Goal: Task Accomplishment & Management: Manage account settings

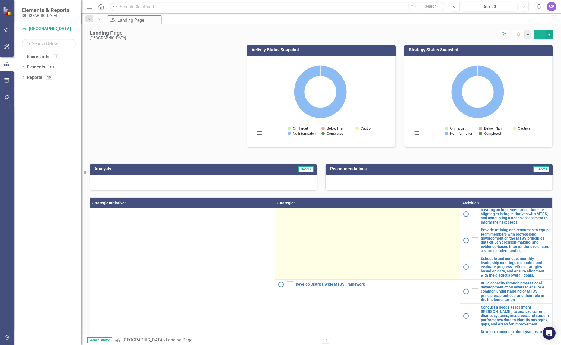
scroll to position [516, 0]
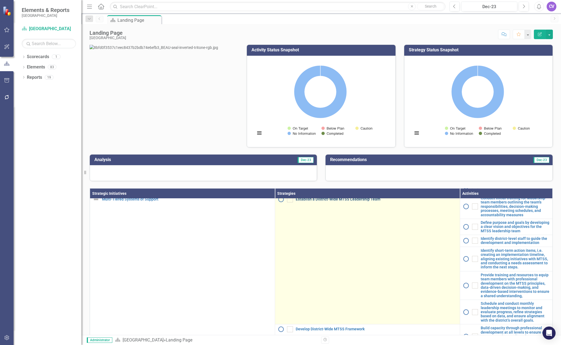
click at [331, 201] on link "Establish a District-Wide MTSS Leadership Team" at bounding box center [376, 199] width 161 height 4
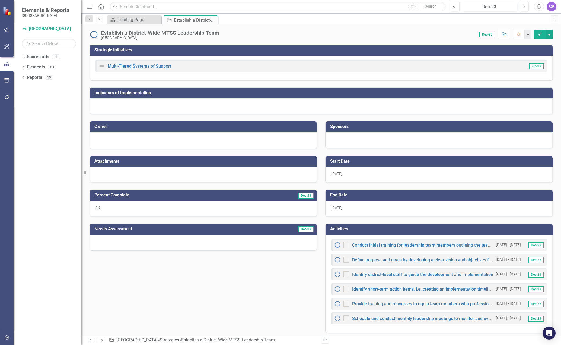
click at [294, 138] on div at bounding box center [204, 140] width 216 height 7
click at [303, 125] on h3 "Owner" at bounding box center [204, 126] width 220 height 5
click at [541, 32] on icon "Edit" at bounding box center [540, 34] width 5 height 4
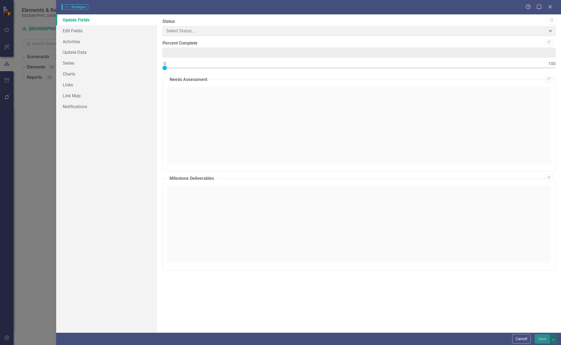
type input "0"
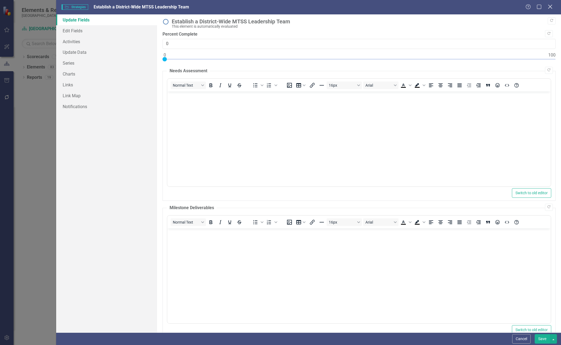
click at [552, 9] on icon "Close" at bounding box center [550, 6] width 7 height 5
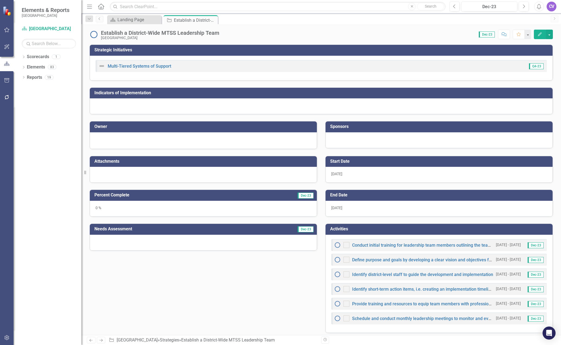
click at [261, 138] on div at bounding box center [204, 140] width 216 height 7
click at [120, 137] on div at bounding box center [204, 140] width 216 height 7
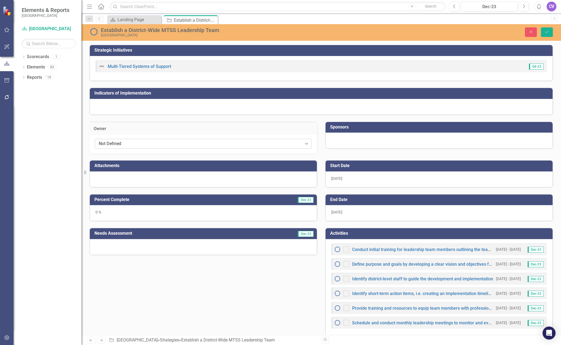
click at [130, 146] on div "Not Defined" at bounding box center [201, 144] width 204 height 6
click at [126, 131] on h3 "Owner" at bounding box center [204, 128] width 220 height 5
click at [127, 130] on h3 "Owner" at bounding box center [204, 128] width 220 height 5
click at [69, 126] on div "Dropdown Scorecards 1 [GEOGRAPHIC_DATA] District Dropdown Elements 83 Dropdown …" at bounding box center [48, 198] width 68 height 292
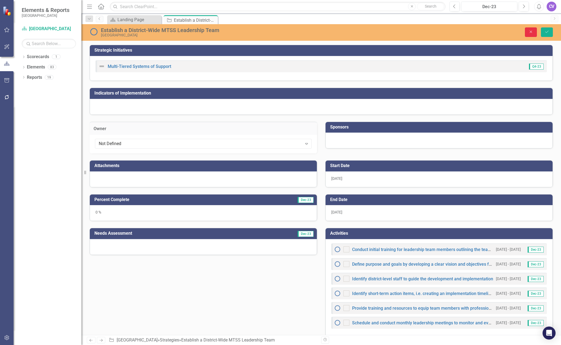
click at [528, 28] on button "Close" at bounding box center [531, 31] width 12 height 9
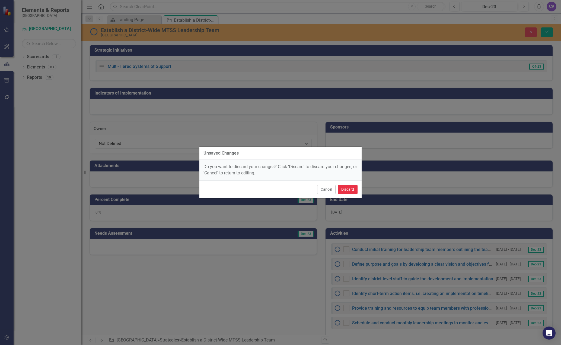
click at [344, 190] on button "Discard" at bounding box center [348, 189] width 20 height 9
